Goal: Task Accomplishment & Management: Manage account settings

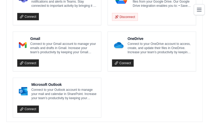
scroll to position [545, 0]
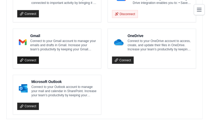
click at [26, 57] on link "Connect" at bounding box center [28, 60] width 22 height 7
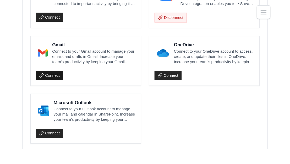
scroll to position [327, 0]
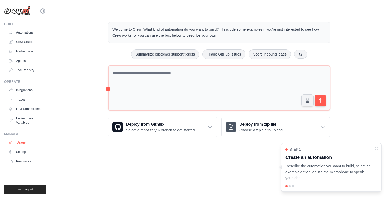
click at [21, 140] on link "Usage" at bounding box center [27, 142] width 40 height 8
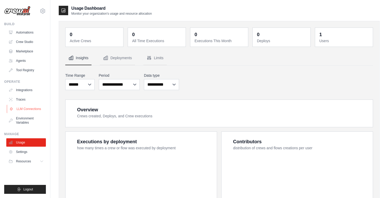
click at [13, 113] on link "LLM Connections" at bounding box center [27, 109] width 40 height 8
click at [17, 122] on link "Environment Variables" at bounding box center [27, 120] width 40 height 13
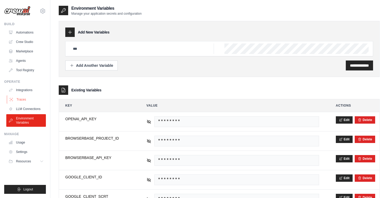
click at [16, 96] on link "Traces" at bounding box center [27, 99] width 40 height 8
click at [16, 89] on link "Integrations" at bounding box center [27, 90] width 40 height 8
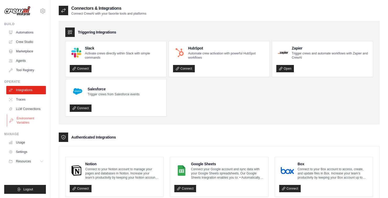
click at [37, 120] on link "Environment Variables" at bounding box center [27, 120] width 40 height 13
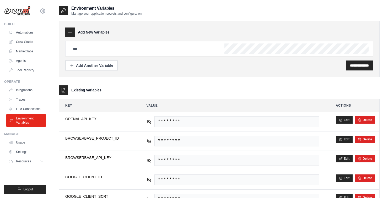
click at [131, 51] on input "text" at bounding box center [142, 48] width 144 height 10
click at [179, 51] on input "text" at bounding box center [142, 48] width 144 height 10
click at [265, 73] on div "**********" at bounding box center [219, 49] width 321 height 56
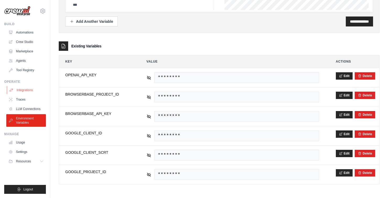
click at [26, 92] on link "Integrations" at bounding box center [27, 90] width 40 height 8
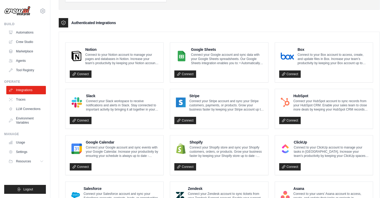
scroll to position [294, 0]
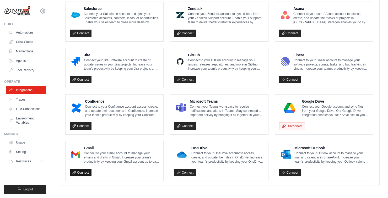
click at [86, 173] on link "Connect" at bounding box center [81, 172] width 22 height 7
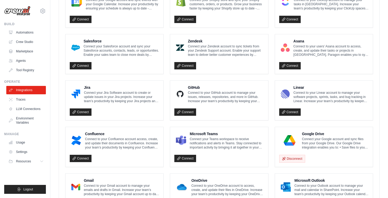
scroll to position [287, 0]
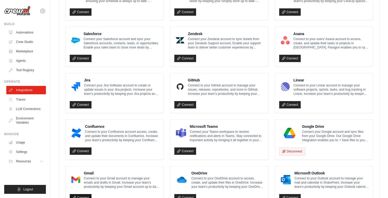
click at [86, 198] on link "Connect" at bounding box center [81, 197] width 22 height 7
click at [84, 194] on link "Connect" at bounding box center [81, 197] width 22 height 7
click at [18, 123] on link "Environment Variables" at bounding box center [27, 120] width 40 height 13
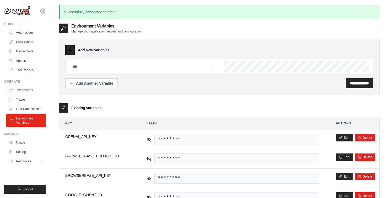
click at [15, 93] on link "Integrations" at bounding box center [27, 90] width 40 height 8
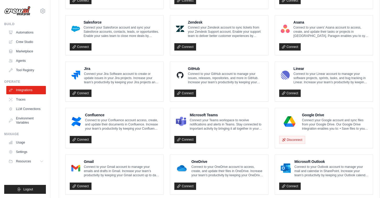
scroll to position [294, 0]
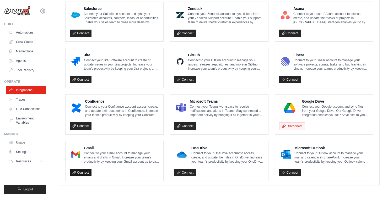
click at [82, 169] on link "Connect" at bounding box center [81, 172] width 22 height 7
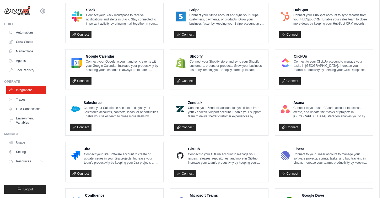
scroll to position [312, 0]
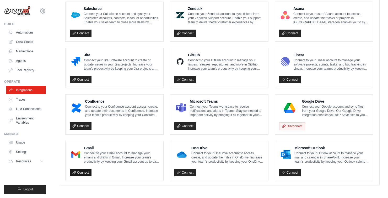
click at [79, 175] on link "Connect" at bounding box center [81, 172] width 22 height 7
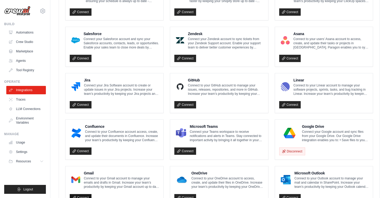
scroll to position [304, 0]
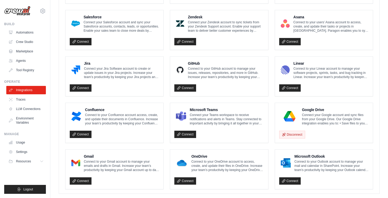
click at [82, 167] on div "Gmail Connect to your Gmail account to manage your emails and drafts in Gmail. …" at bounding box center [114, 163] width 89 height 18
click at [79, 178] on link "Connect" at bounding box center [81, 180] width 22 height 7
click at [36, 121] on link "Environment Variables" at bounding box center [27, 120] width 40 height 13
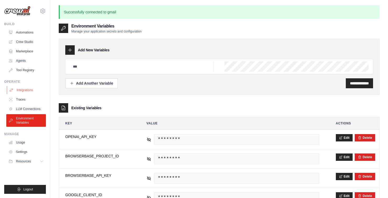
click at [24, 88] on link "Integrations" at bounding box center [27, 90] width 40 height 8
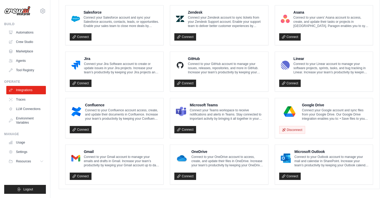
scroll to position [294, 0]
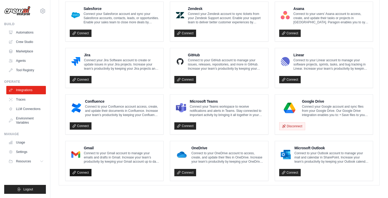
click at [86, 170] on link "Connect" at bounding box center [81, 172] width 22 height 7
